Goal: Information Seeking & Learning: Learn about a topic

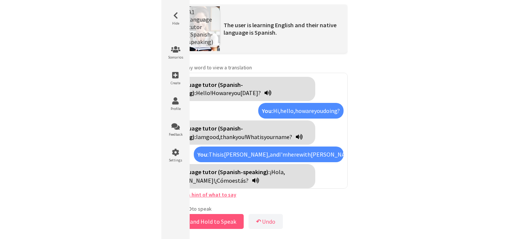
scroll to position [488, 0]
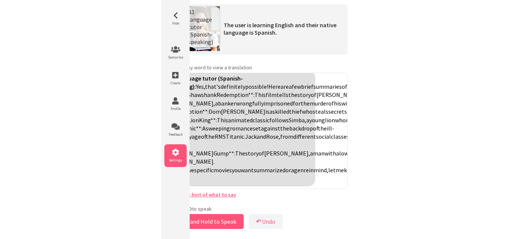
click at [181, 159] on span "Settings" at bounding box center [175, 160] width 22 height 5
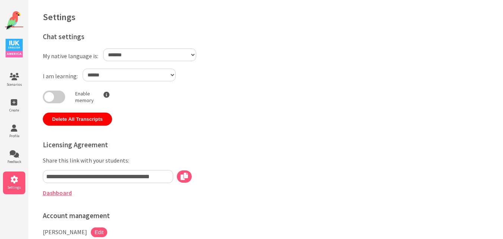
select select "**"
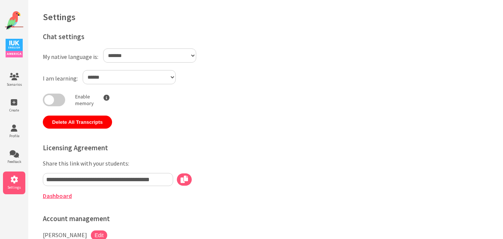
click at [58, 195] on link "Dashboard" at bounding box center [57, 195] width 29 height 7
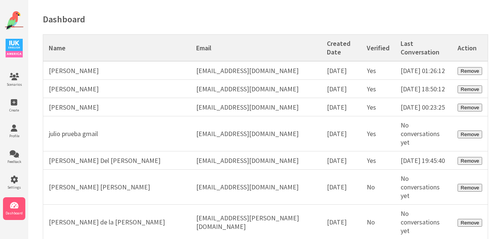
scroll to position [21054, 0]
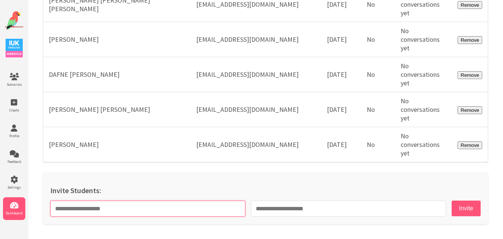
click at [148, 216] on input "text" at bounding box center [147, 208] width 195 height 16
paste input "**********"
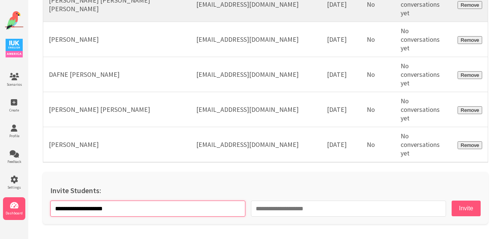
type input "**********"
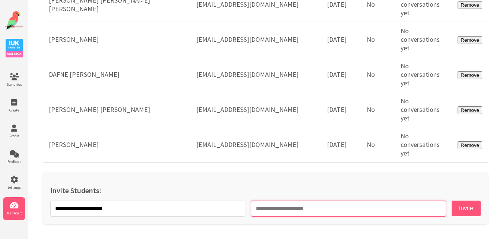
click at [310, 209] on input "email" at bounding box center [348, 208] width 195 height 16
paste input "**********"
type input "**********"
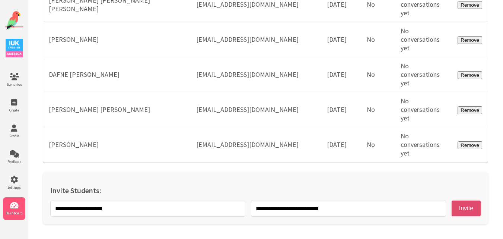
click at [452, 205] on button "Invite" at bounding box center [466, 208] width 29 height 16
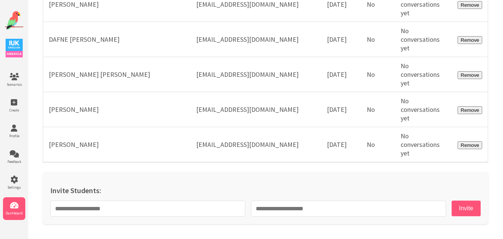
scroll to position [21089, 0]
click at [12, 24] on img at bounding box center [14, 20] width 19 height 19
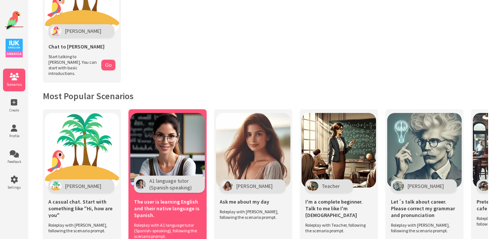
scroll to position [186, 0]
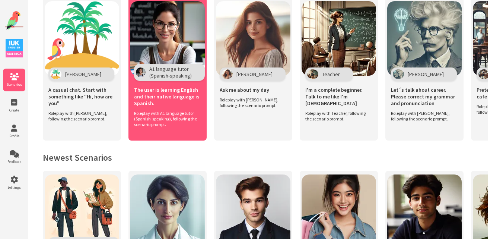
click at [174, 104] on div "The user is learning English and their native language is Spanish." at bounding box center [167, 95] width 67 height 29
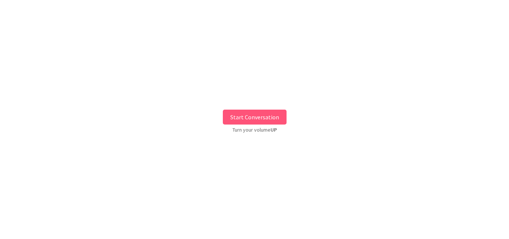
click at [243, 122] on button "Start Conversation" at bounding box center [255, 117] width 64 height 15
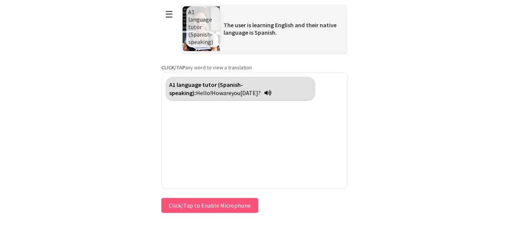
click at [197, 206] on div "Press & HOLD to speak Click/Tap to Enable Microphone ↶ Undo Save No voice detec…" at bounding box center [254, 205] width 186 height 19
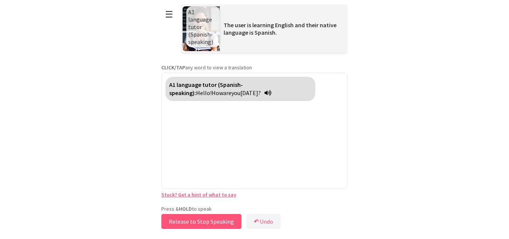
click at [187, 219] on button "Release to Stop Speaking" at bounding box center [201, 221] width 80 height 15
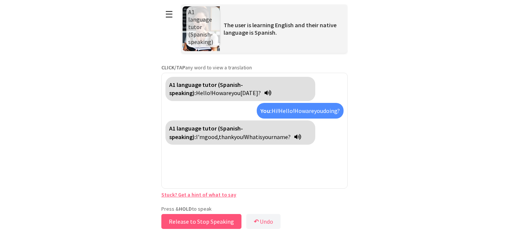
click at [187, 219] on button "Release to Stop Speaking" at bounding box center [201, 221] width 80 height 15
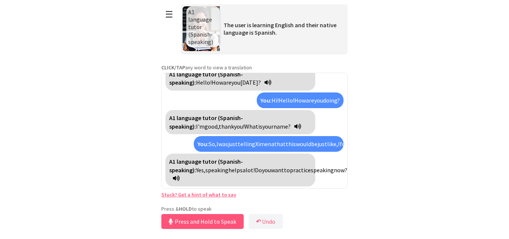
scroll to position [35, 0]
click at [187, 219] on button "Release to Stop Speaking" at bounding box center [201, 221] width 80 height 15
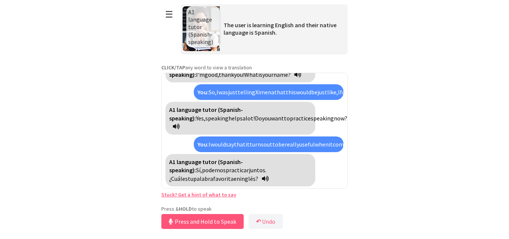
scroll to position [104, 0]
click at [194, 219] on button "Release to Stop Speaking" at bounding box center [201, 221] width 80 height 15
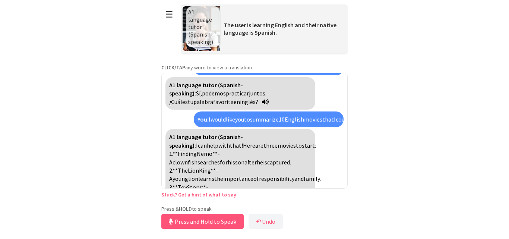
scroll to position [206, 0]
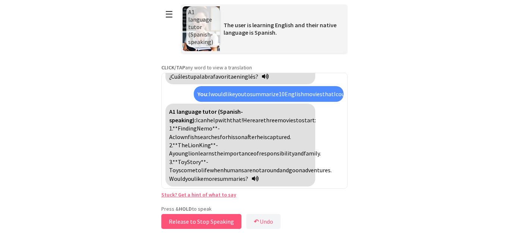
click at [194, 219] on button "Release to Stop Speaking" at bounding box center [201, 221] width 80 height 15
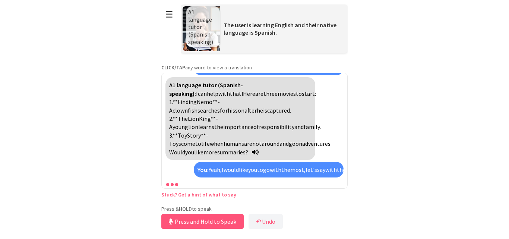
scroll to position [308, 0]
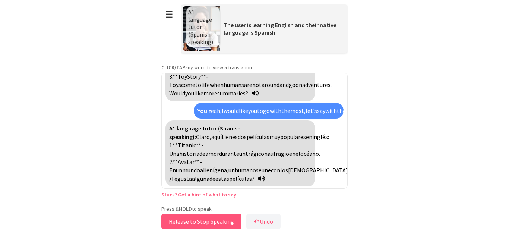
click at [194, 219] on button "Release to Stop Speaking" at bounding box center [201, 221] width 80 height 15
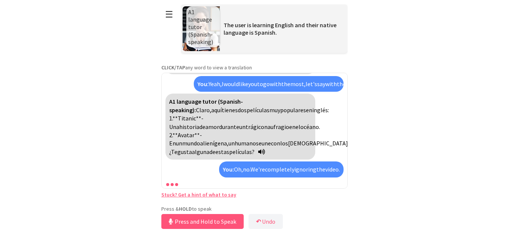
scroll to position [377, 0]
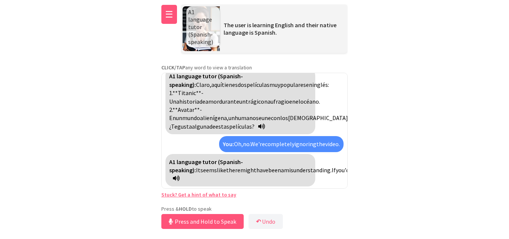
click at [166, 12] on button "☰" at bounding box center [169, 14] width 16 height 19
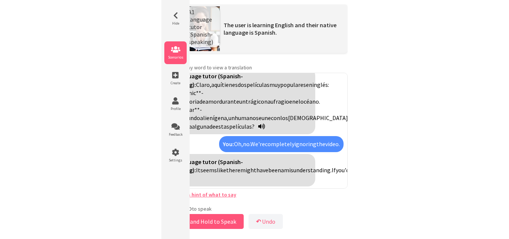
click at [181, 51] on icon at bounding box center [175, 49] width 22 height 7
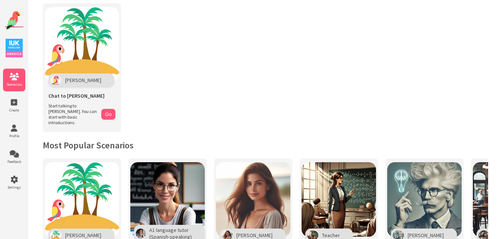
scroll to position [24, 0]
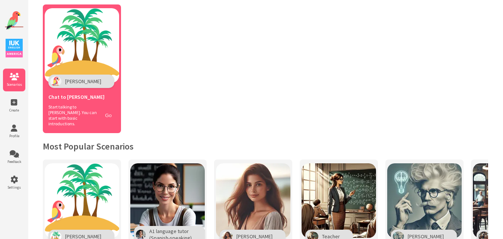
click at [102, 110] on button "Go" at bounding box center [108, 115] width 14 height 11
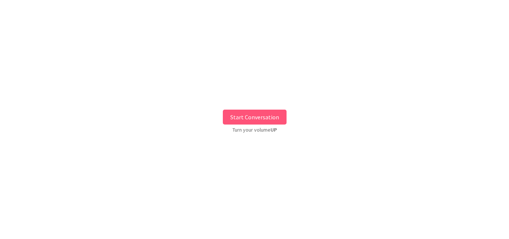
click at [263, 116] on button "Start Conversation" at bounding box center [255, 117] width 64 height 15
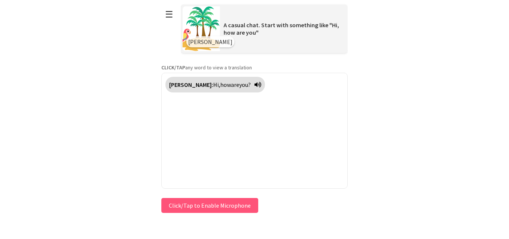
click at [209, 203] on div "**********" at bounding box center [254, 107] width 186 height 215
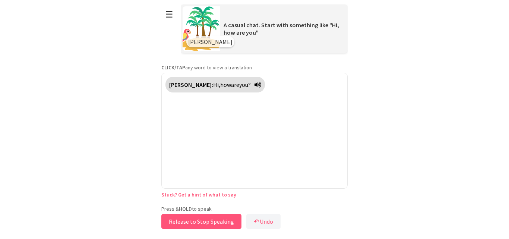
click at [213, 223] on button "Release to Stop Speaking" at bounding box center [201, 221] width 80 height 15
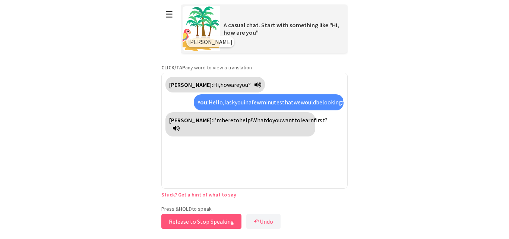
click at [198, 220] on button "Release to Stop Speaking" at bounding box center [201, 221] width 80 height 15
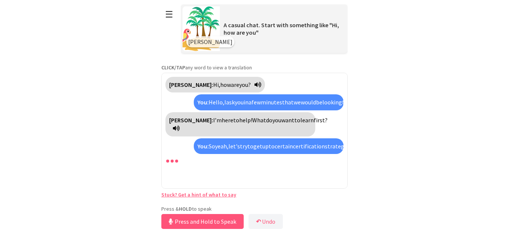
scroll to position [19, 0]
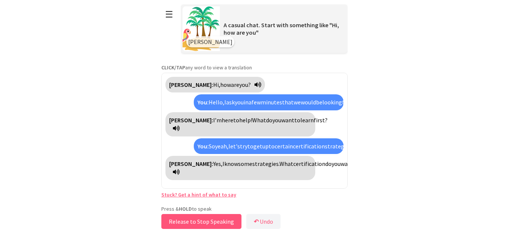
click at [189, 224] on button "Release to Stop Speaking" at bounding box center [201, 221] width 80 height 15
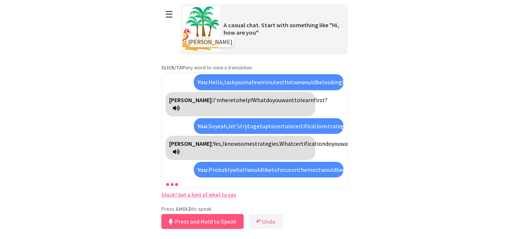
scroll to position [96, 0]
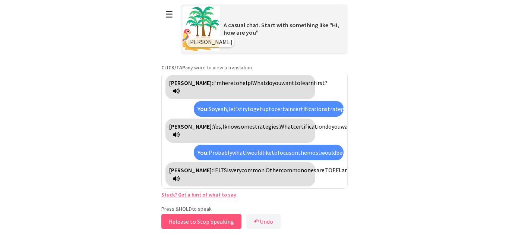
click at [189, 224] on button "Release to Stop Speaking" at bounding box center [201, 221] width 80 height 15
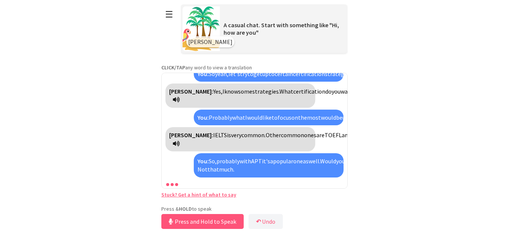
scroll to position [164, 0]
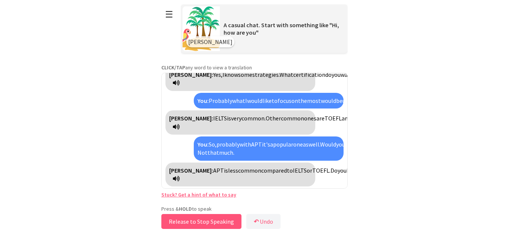
click at [189, 224] on button "Release to Stop Speaking" at bounding box center [201, 221] width 80 height 15
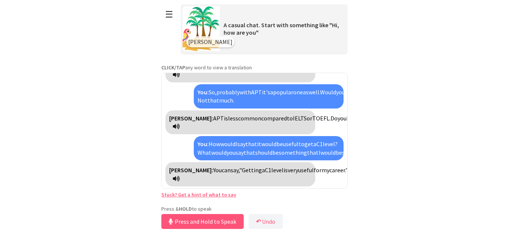
scroll to position [233, 0]
click at [189, 224] on button "Release to Stop Speaking" at bounding box center [201, 221] width 80 height 15
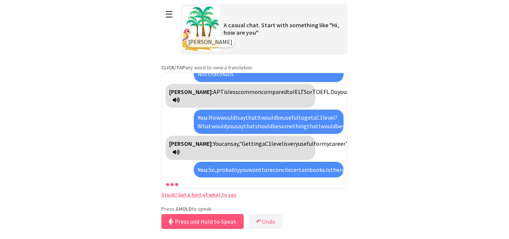
scroll to position [519, 0]
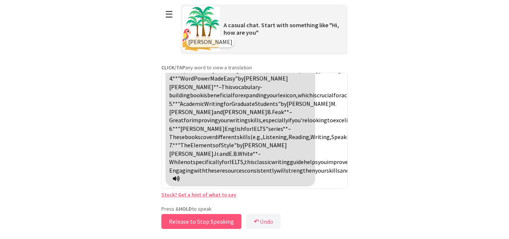
click at [189, 224] on button "Release to Stop Speaking" at bounding box center [201, 221] width 80 height 15
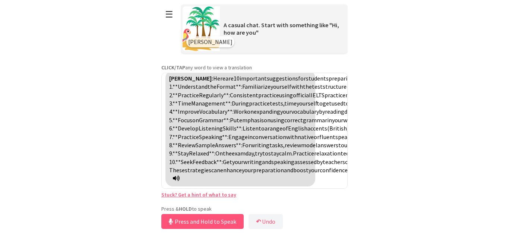
scroll to position [664, 0]
